Goal: Transaction & Acquisition: Book appointment/travel/reservation

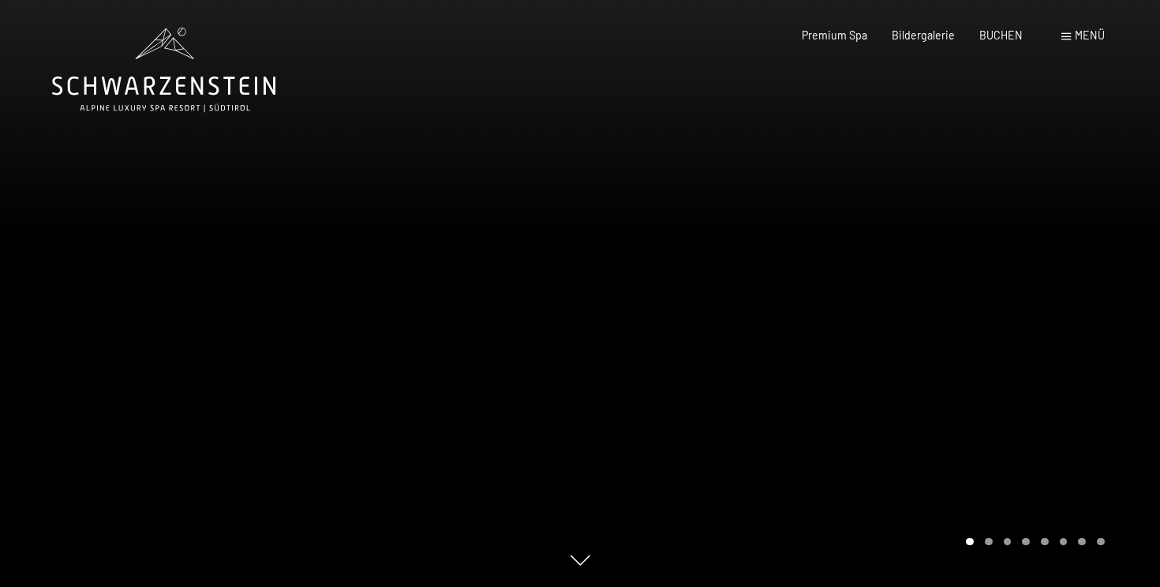
click at [1063, 33] on span at bounding box center [1065, 36] width 9 height 7
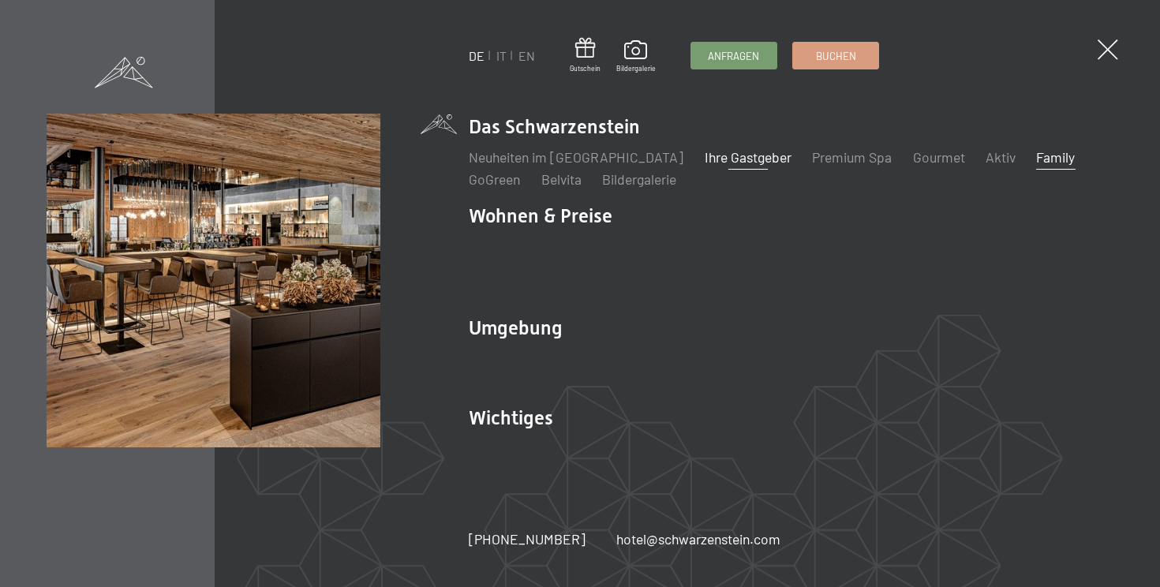
click at [721, 166] on link "Ihre Gastgeber" at bounding box center [747, 156] width 87 height 17
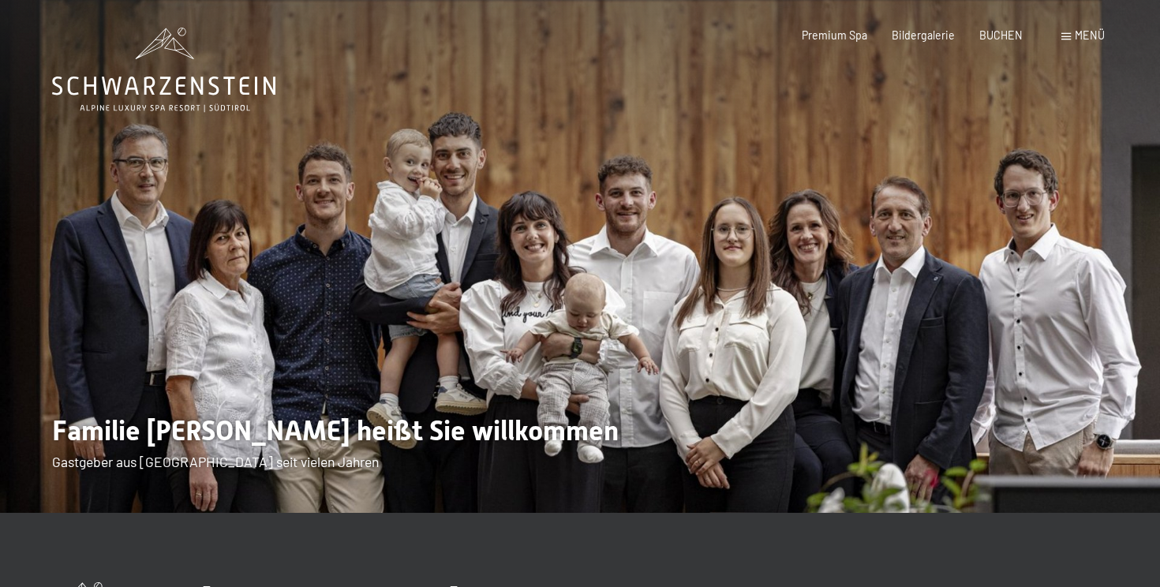
click at [1079, 30] on span "Menü" at bounding box center [1089, 34] width 30 height 13
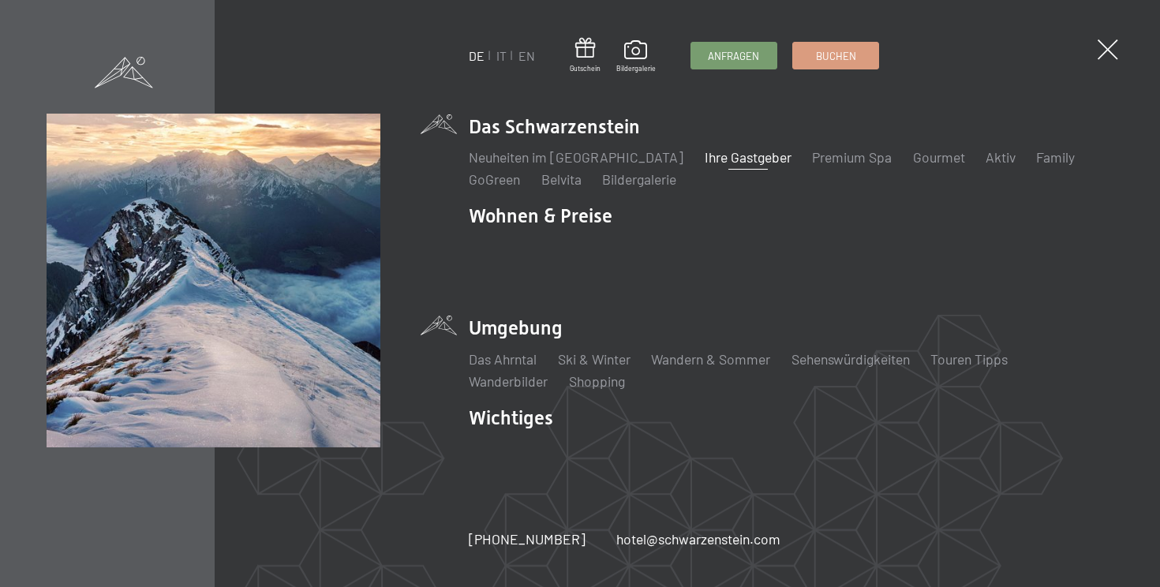
click at [530, 317] on li "Umgebung Das Ahrntal Ski & Winter Skifahren Skischule Wandern & Sommer Wandern …" at bounding box center [791, 353] width 644 height 76
click at [704, 350] on link "Wandern & Sommer" at bounding box center [710, 358] width 119 height 17
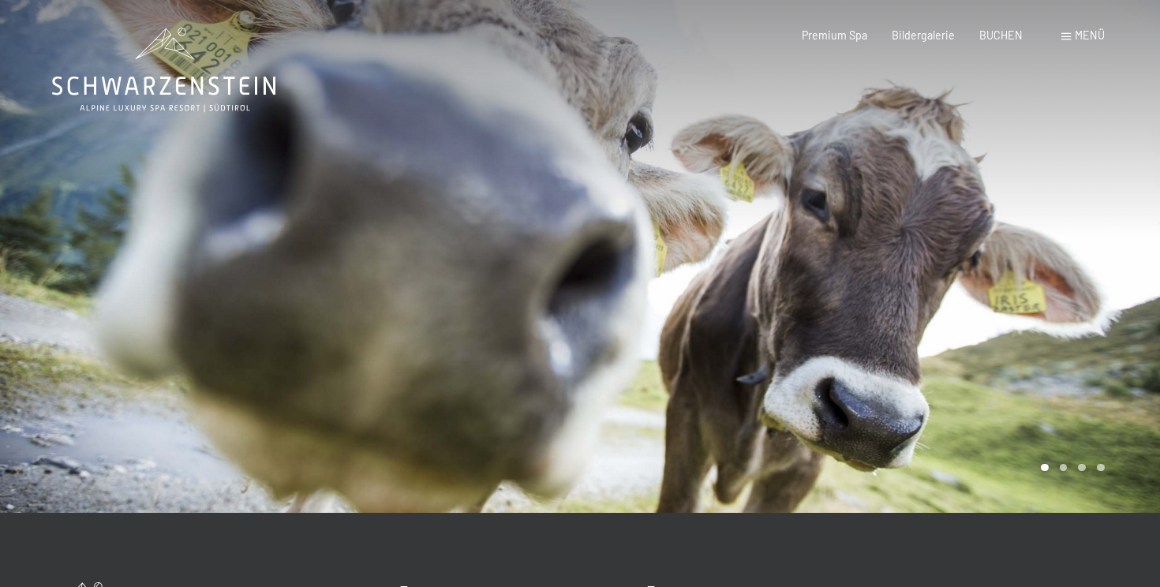
click at [1085, 33] on span "Menü" at bounding box center [1089, 34] width 30 height 13
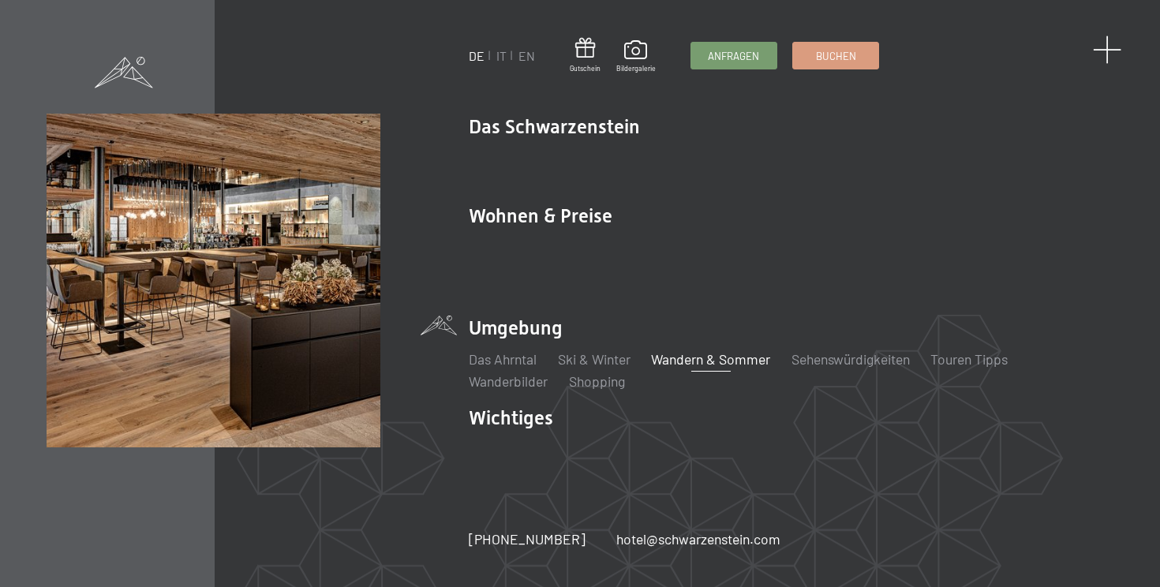
click at [1110, 49] on span at bounding box center [1107, 49] width 29 height 29
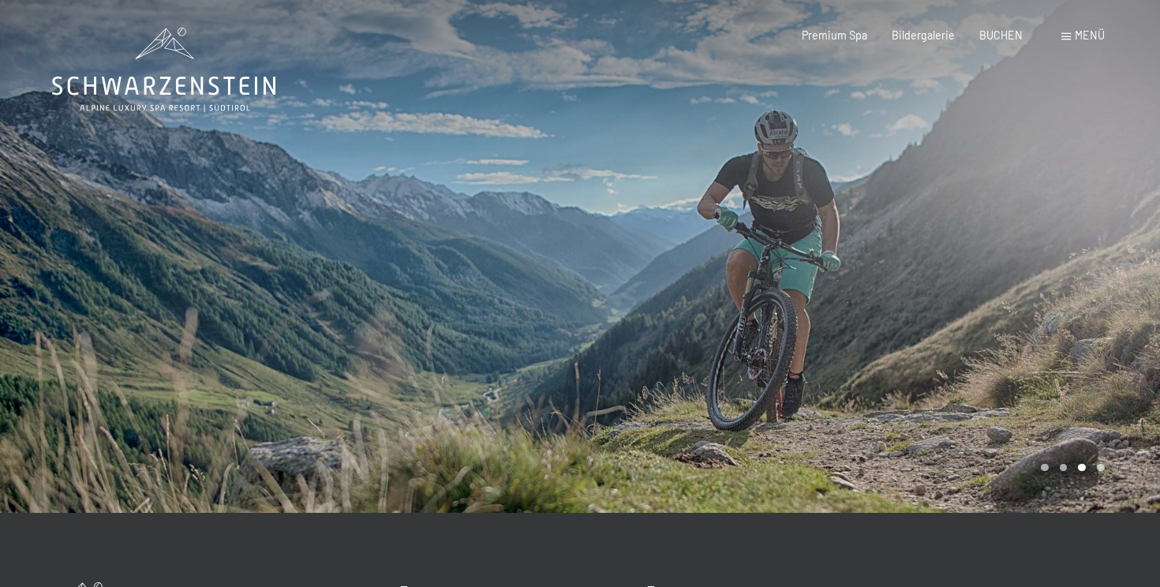
click at [1082, 38] on span "Menü" at bounding box center [1089, 34] width 30 height 13
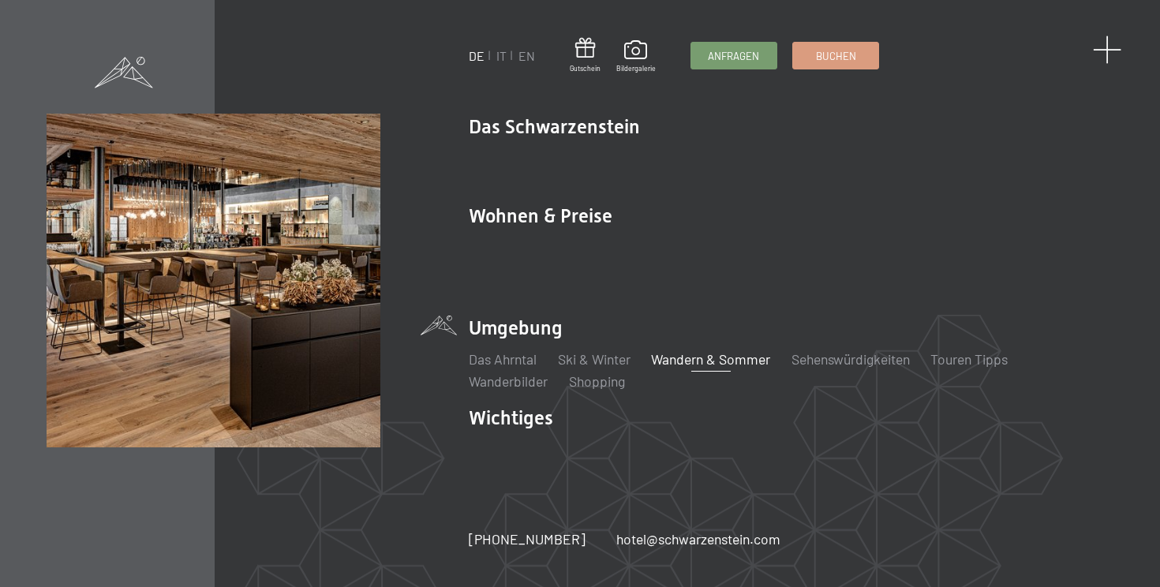
click at [1111, 55] on span at bounding box center [1107, 49] width 29 height 29
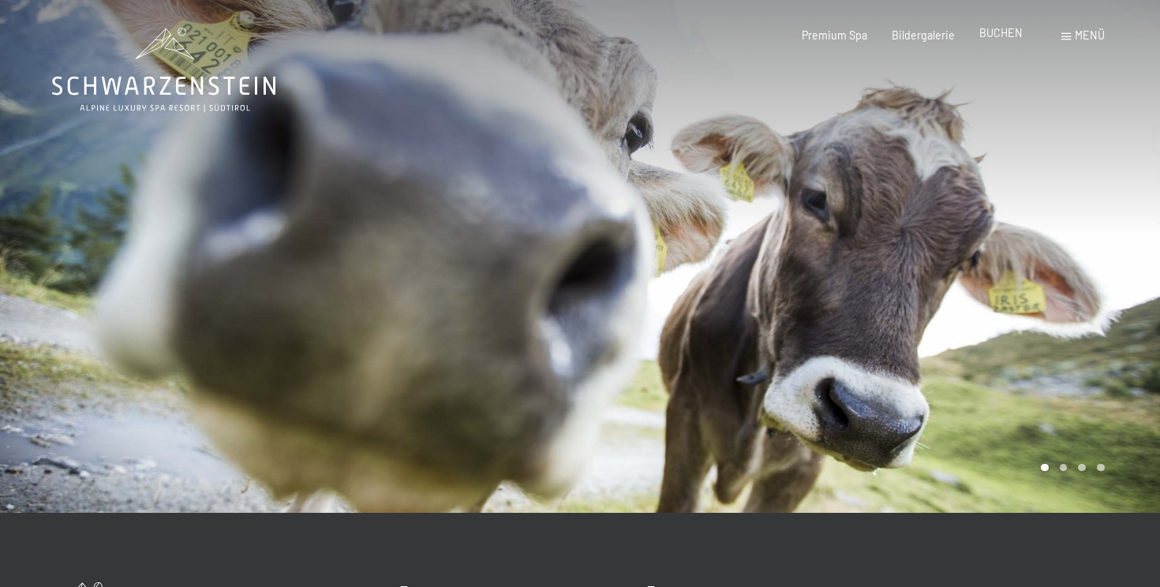
click at [1002, 35] on span "BUCHEN" at bounding box center [1000, 32] width 43 height 13
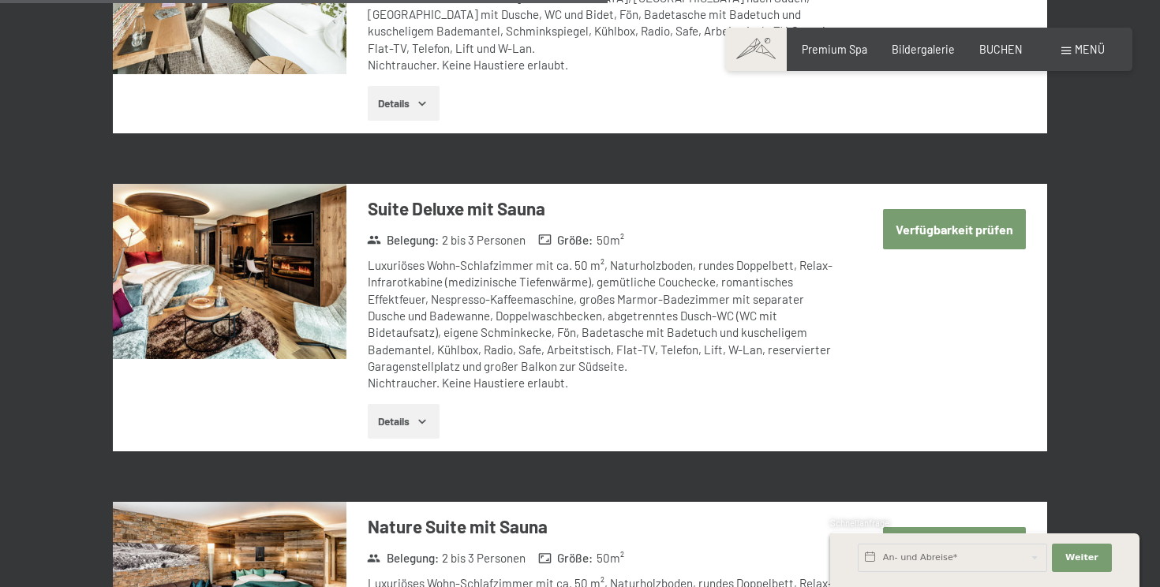
scroll to position [2787, 0]
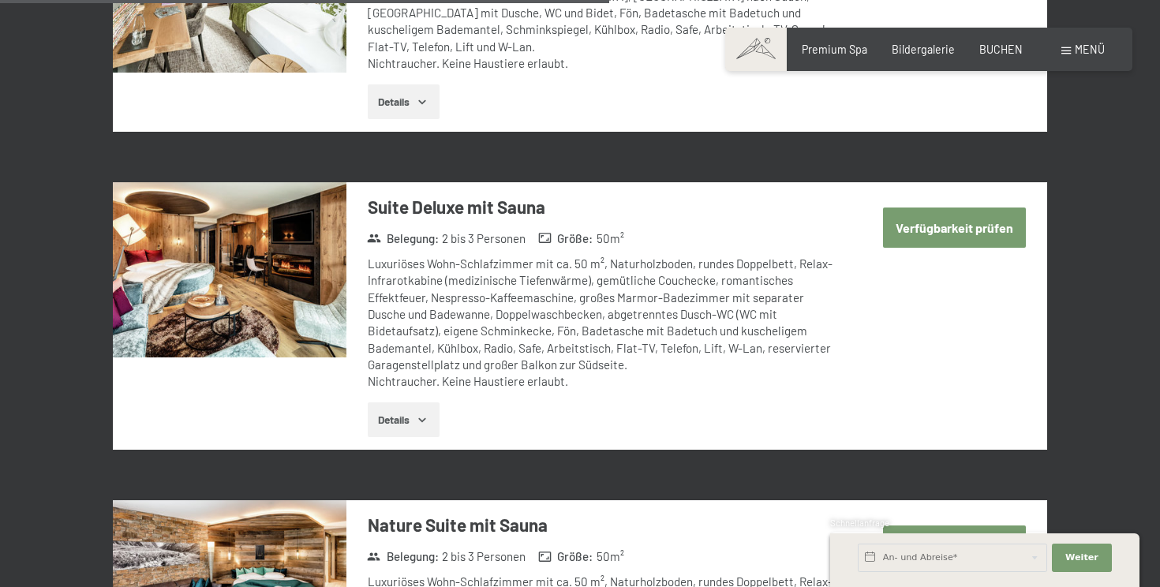
click at [961, 207] on button "Verfügbarkeit prüfen" at bounding box center [954, 227] width 143 height 40
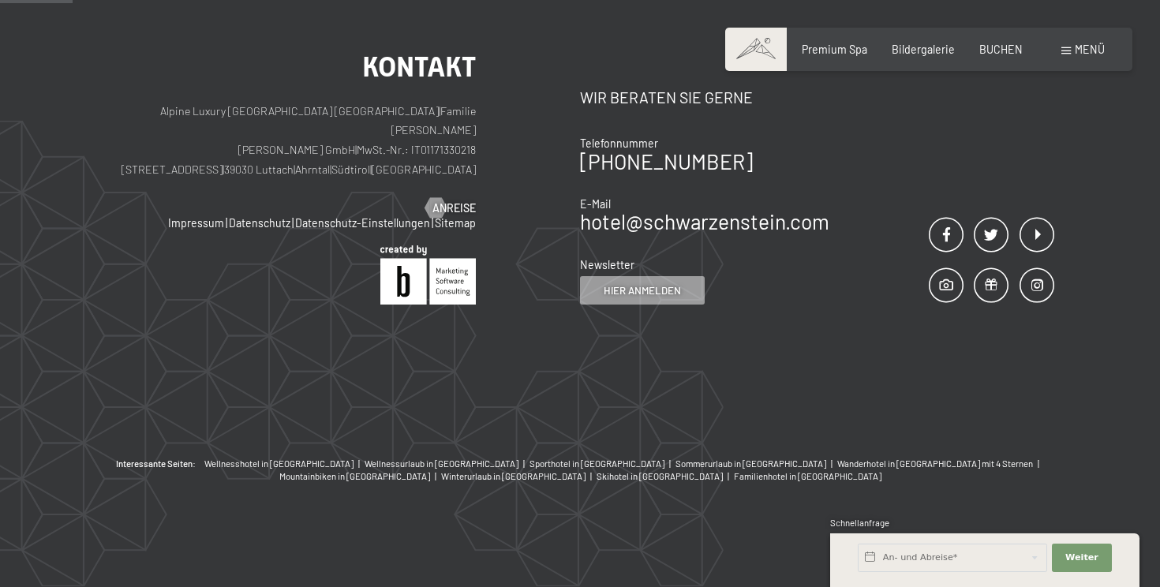
scroll to position [331, 0]
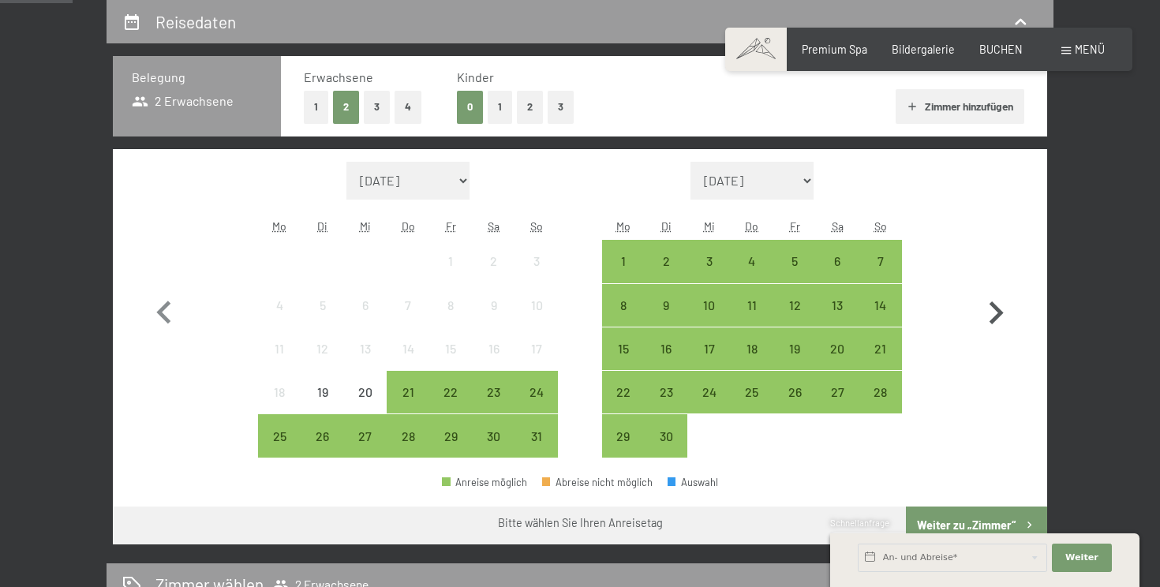
click at [996, 323] on icon "button" at bounding box center [996, 313] width 46 height 46
select select "2025-09-01"
select select "2025-10-01"
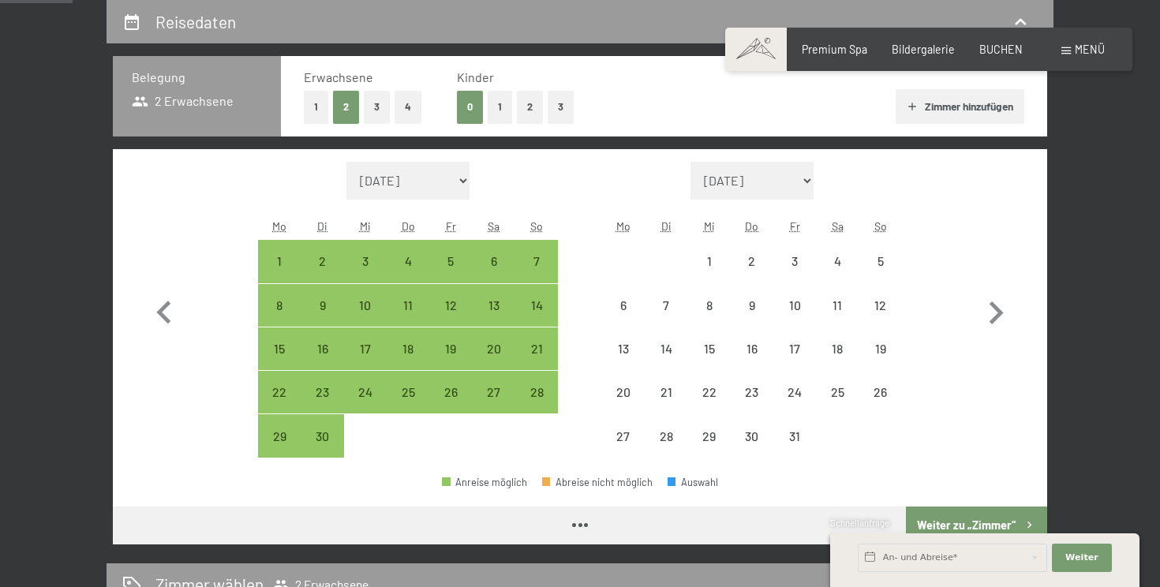
select select "2025-09-01"
select select "2025-10-01"
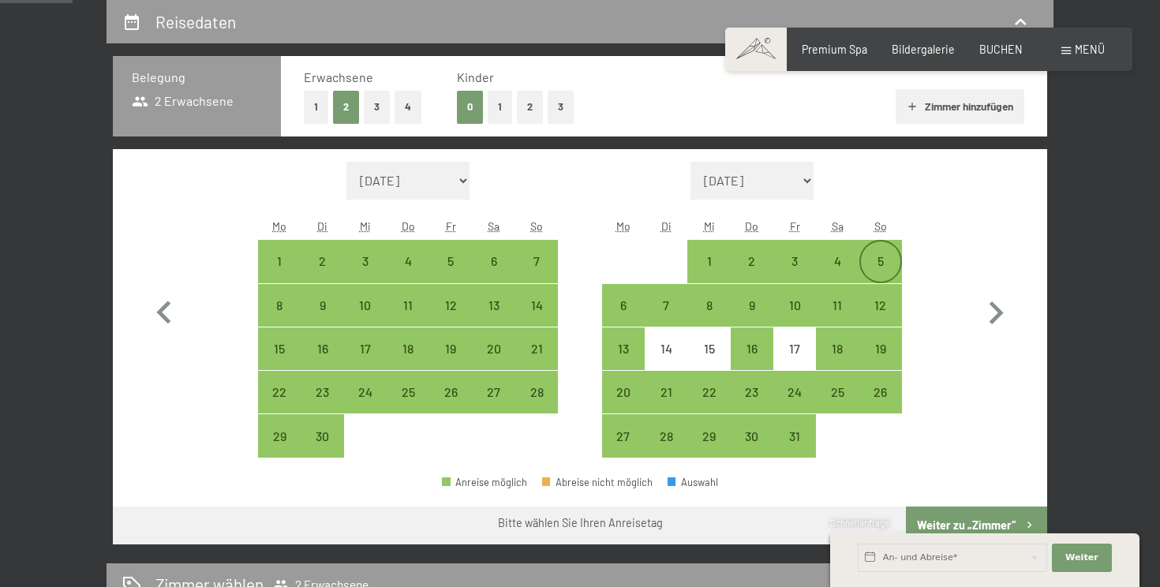
click at [880, 260] on div "5" at bounding box center [880, 274] width 39 height 39
select select "2025-09-01"
select select "2025-10-01"
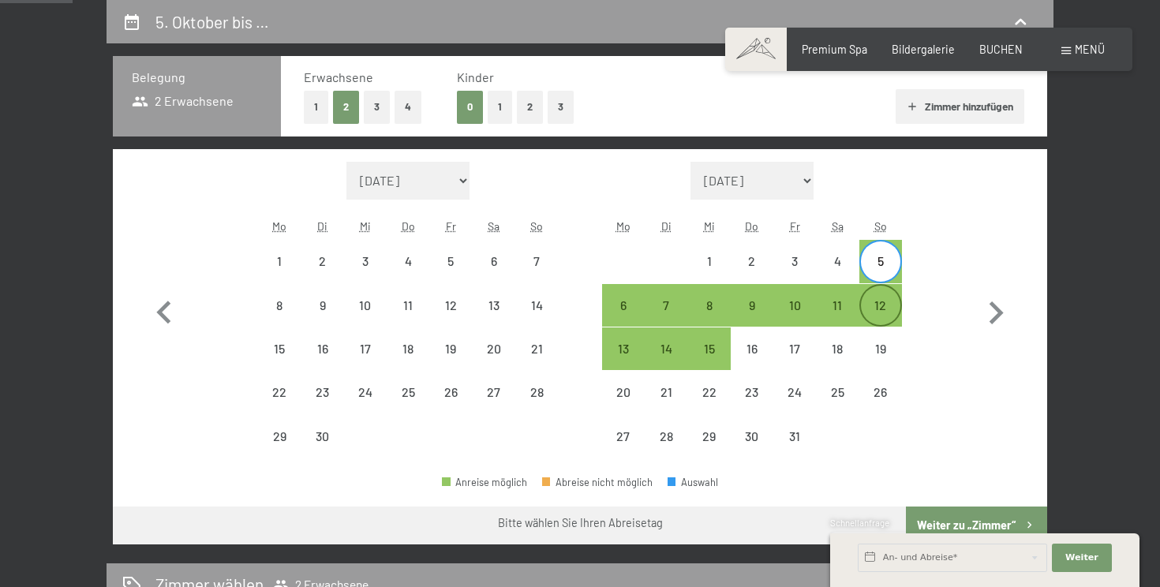
click at [884, 303] on div "12" at bounding box center [880, 318] width 39 height 39
select select "2025-09-01"
select select "2025-10-01"
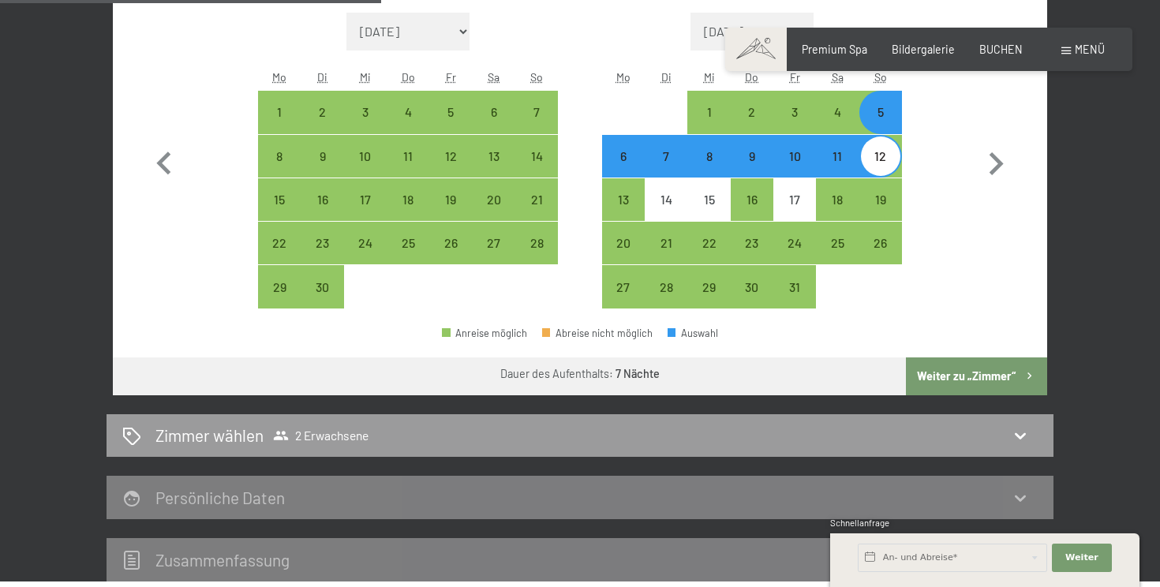
scroll to position [483, 0]
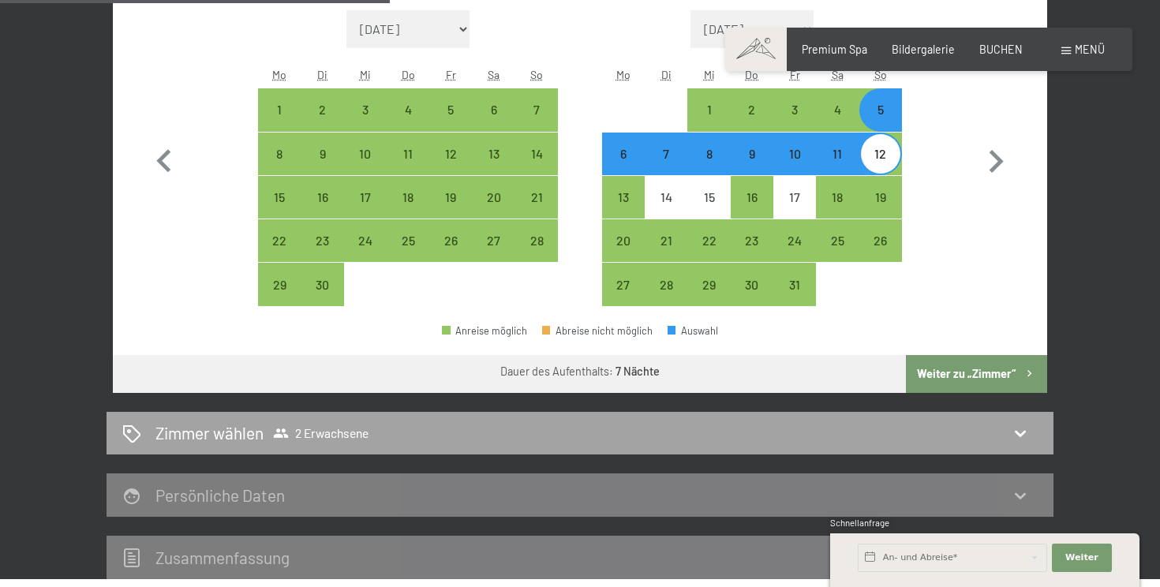
click at [1018, 432] on icon at bounding box center [1020, 433] width 19 height 19
select select "2025-09-01"
select select "2025-10-01"
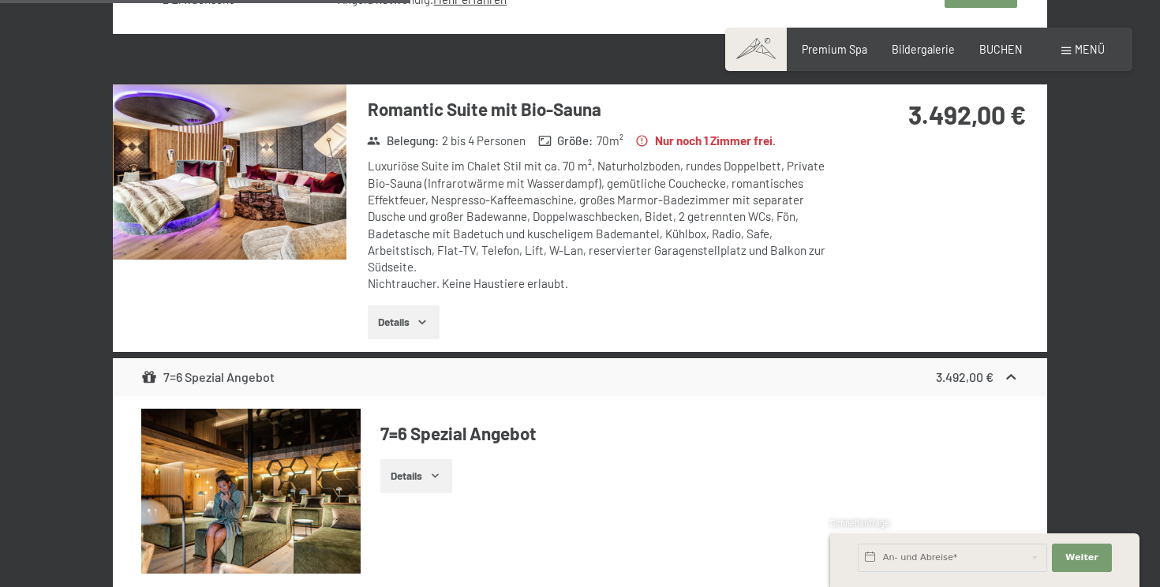
scroll to position [1162, 0]
